Goal: Find contact information: Find contact information

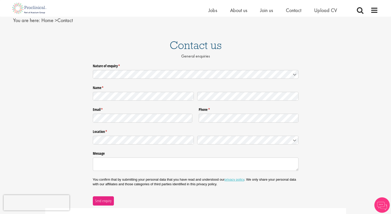
scroll to position [189, 0]
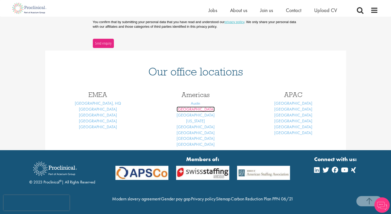
click at [197, 107] on link "[GEOGRAPHIC_DATA]" at bounding box center [196, 109] width 38 height 5
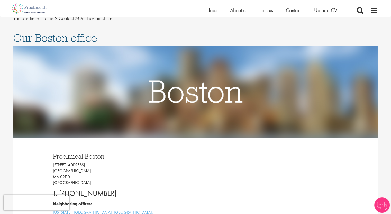
scroll to position [45, 0]
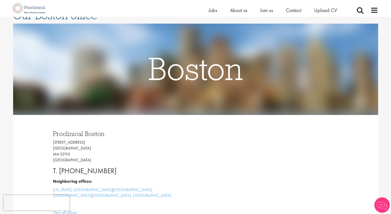
drag, startPoint x: 109, startPoint y: 169, endPoint x: 69, endPoint y: 167, distance: 39.9
click at [69, 167] on p "T. +1 (617) 545-5919" at bounding box center [122, 171] width 139 height 10
copy p "617) 545-591"
click at [69, 167] on p "T. +1 (617) 545-5919" at bounding box center [122, 171] width 139 height 10
